Goal: Task Accomplishment & Management: Complete application form

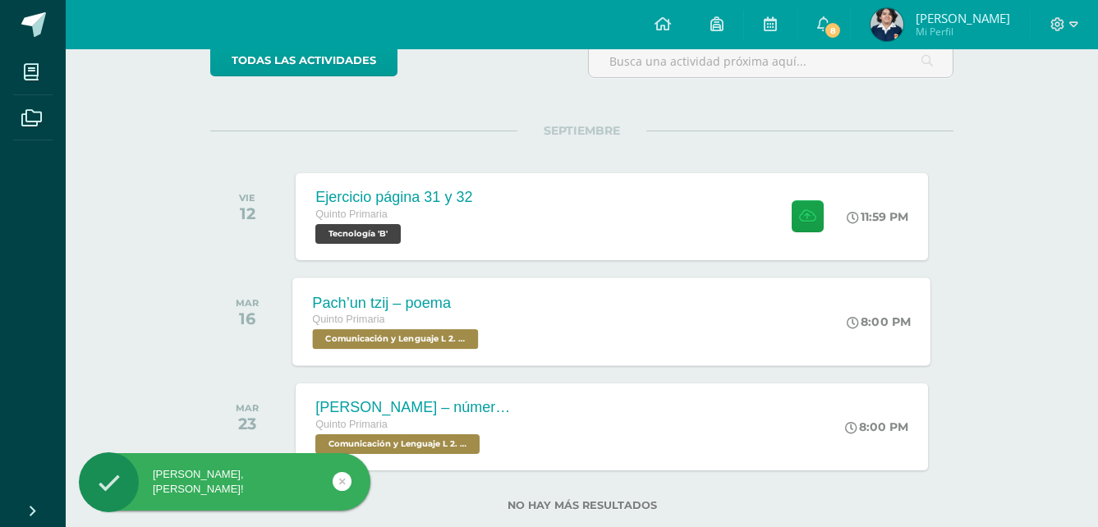
scroll to position [164, 0]
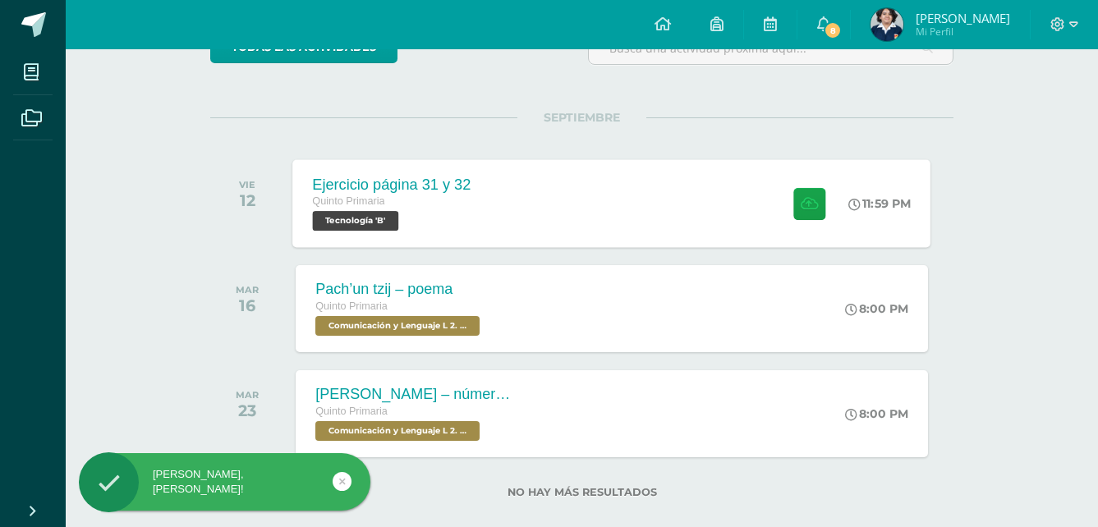
click at [559, 193] on div "Ejercicio página 31 y 32 Quinto Primaria Tecnología 'B' 11:59 PM Ejercicio pági…" at bounding box center [612, 203] width 638 height 88
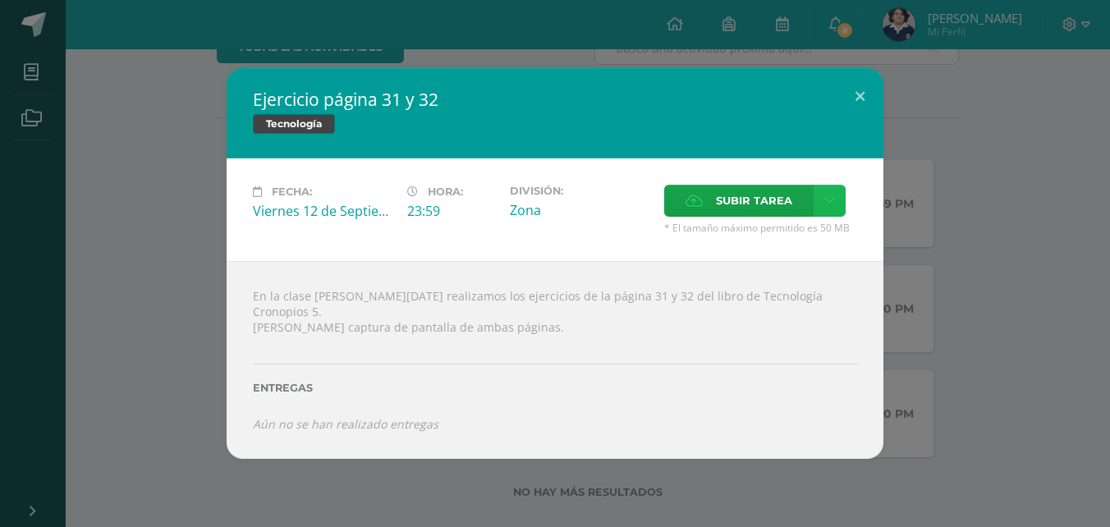
click at [825, 205] on icon at bounding box center [830, 201] width 12 height 14
click at [730, 203] on span "Subir tarea" at bounding box center [754, 201] width 76 height 30
click at [0, 0] on input "Subir tarea" at bounding box center [0, 0] width 0 height 0
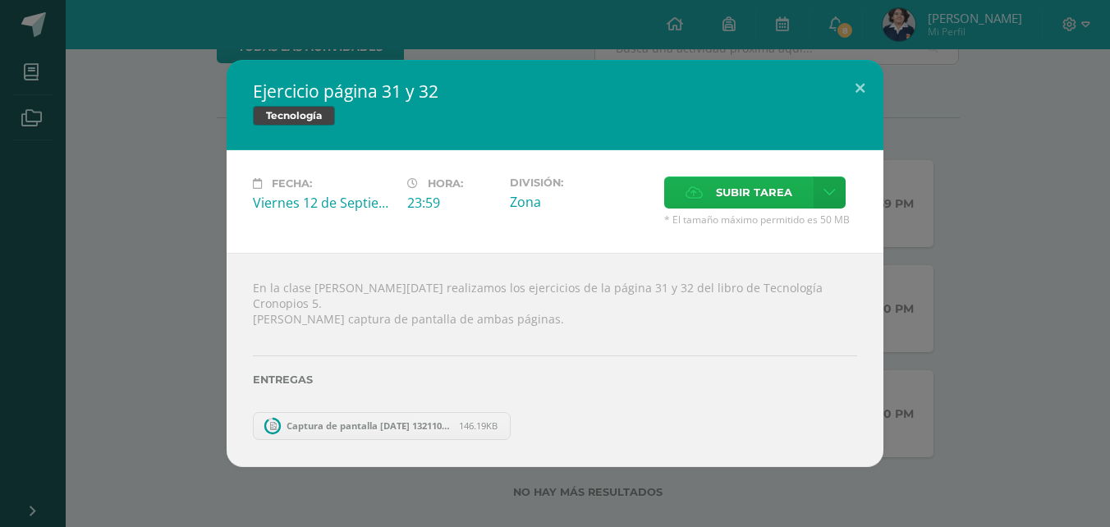
click at [730, 202] on span "Subir tarea" at bounding box center [754, 192] width 76 height 30
click at [0, 0] on input "Subir tarea" at bounding box center [0, 0] width 0 height 0
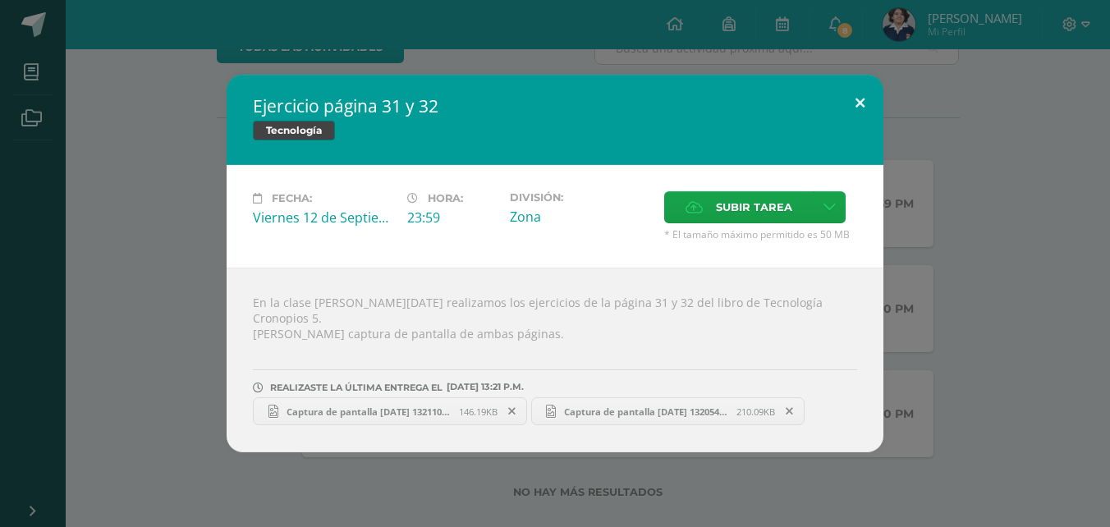
click at [860, 113] on button at bounding box center [860, 103] width 47 height 56
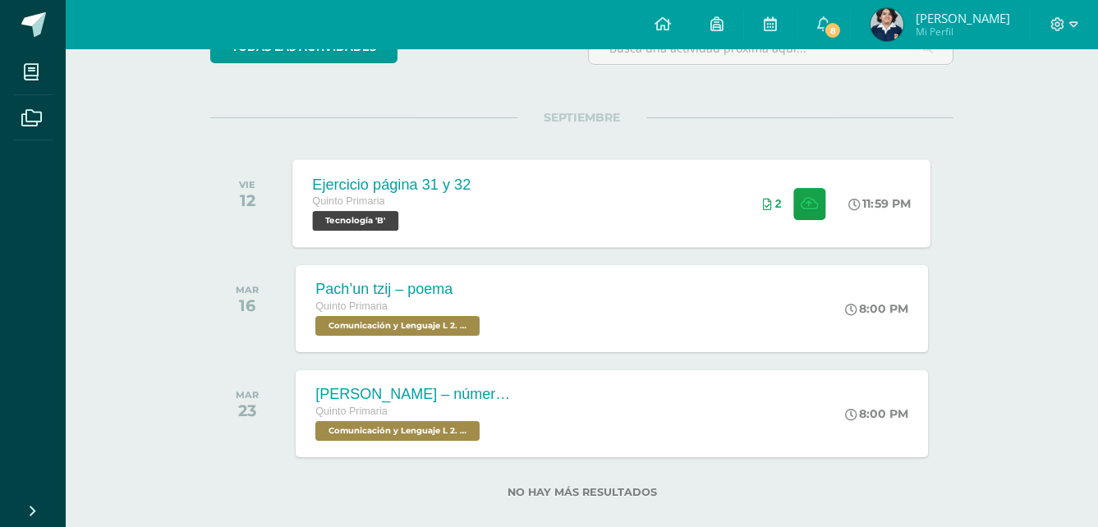
click at [603, 225] on div "Ejercicio página 31 y 32 Quinto Primaria Tecnología 'B' 11:59 PM 2 Ejercicio pá…" at bounding box center [612, 203] width 638 height 88
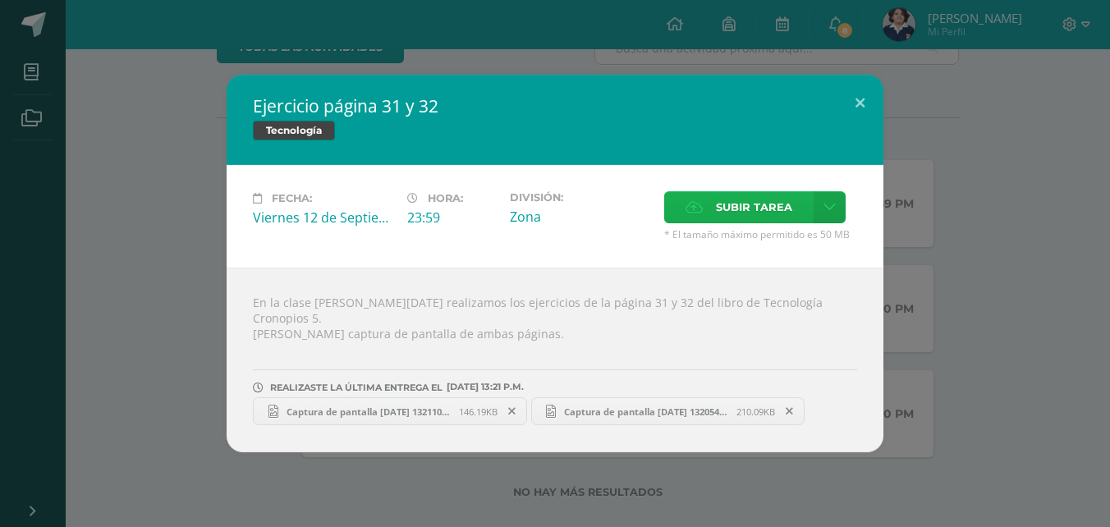
click at [724, 206] on span "Subir tarea" at bounding box center [754, 207] width 76 height 30
click at [0, 0] on input "Subir tarea" at bounding box center [0, 0] width 0 height 0
click at [862, 99] on button at bounding box center [860, 103] width 47 height 56
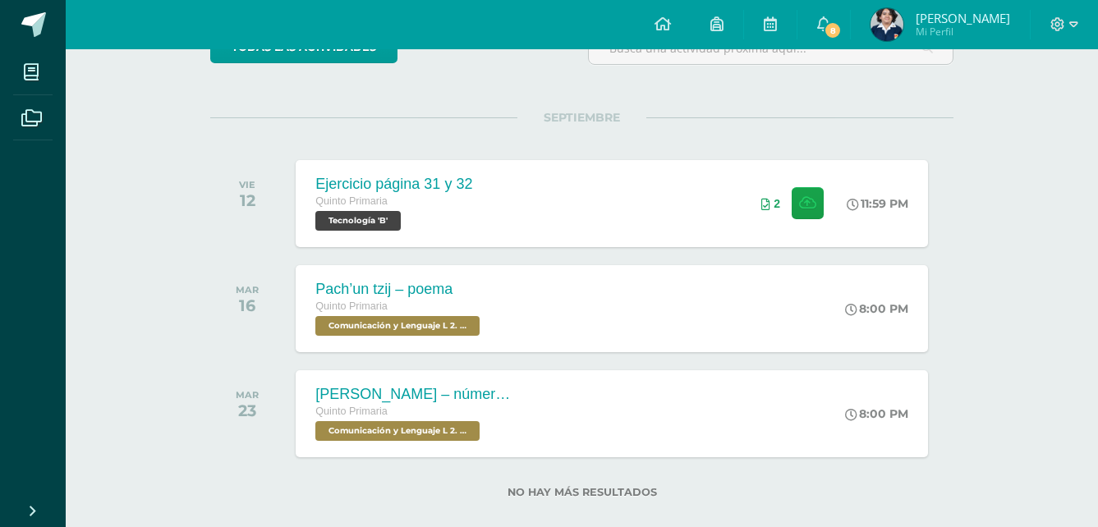
click at [896, 26] on img at bounding box center [887, 24] width 33 height 33
